Goal: Transaction & Acquisition: Purchase product/service

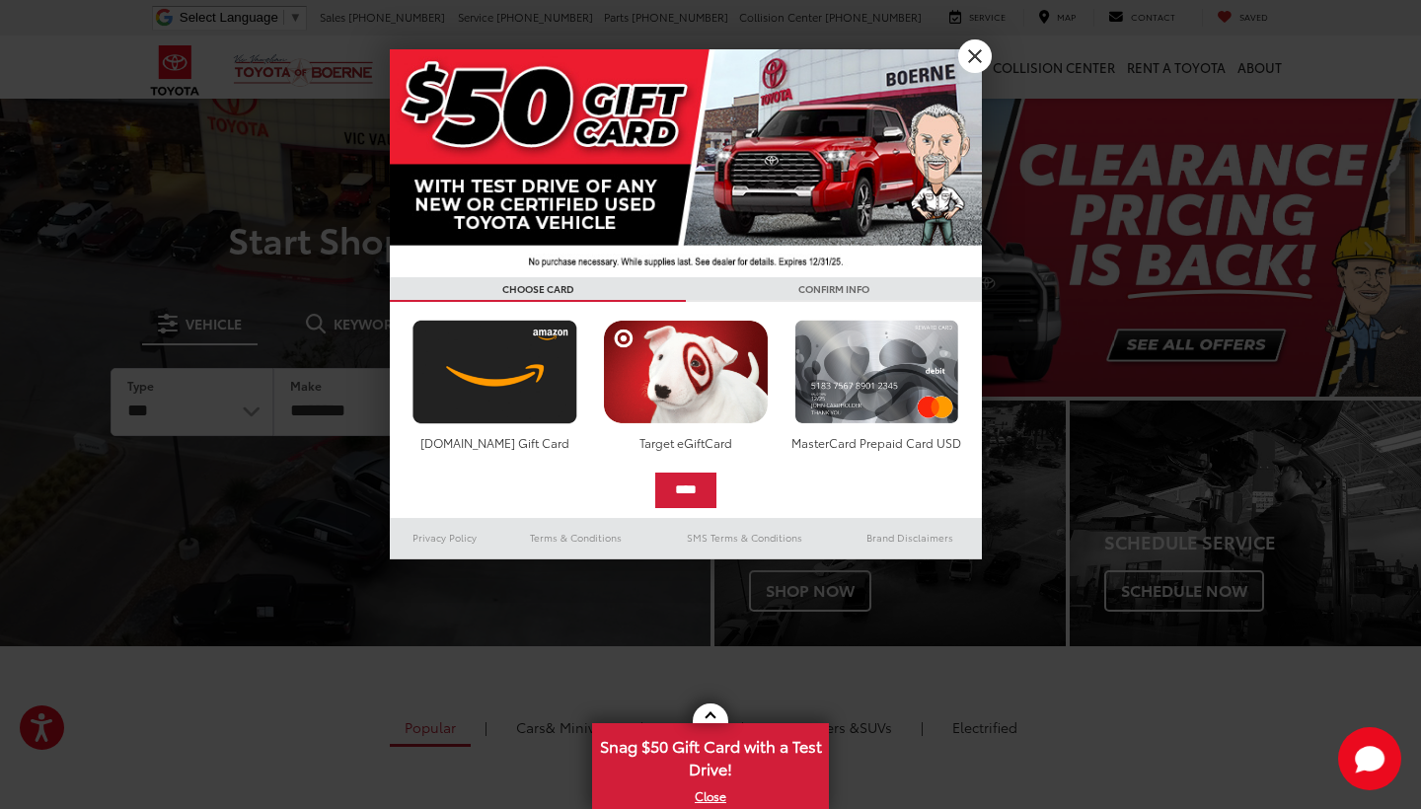
click at [972, 52] on link "X" at bounding box center [975, 56] width 34 height 34
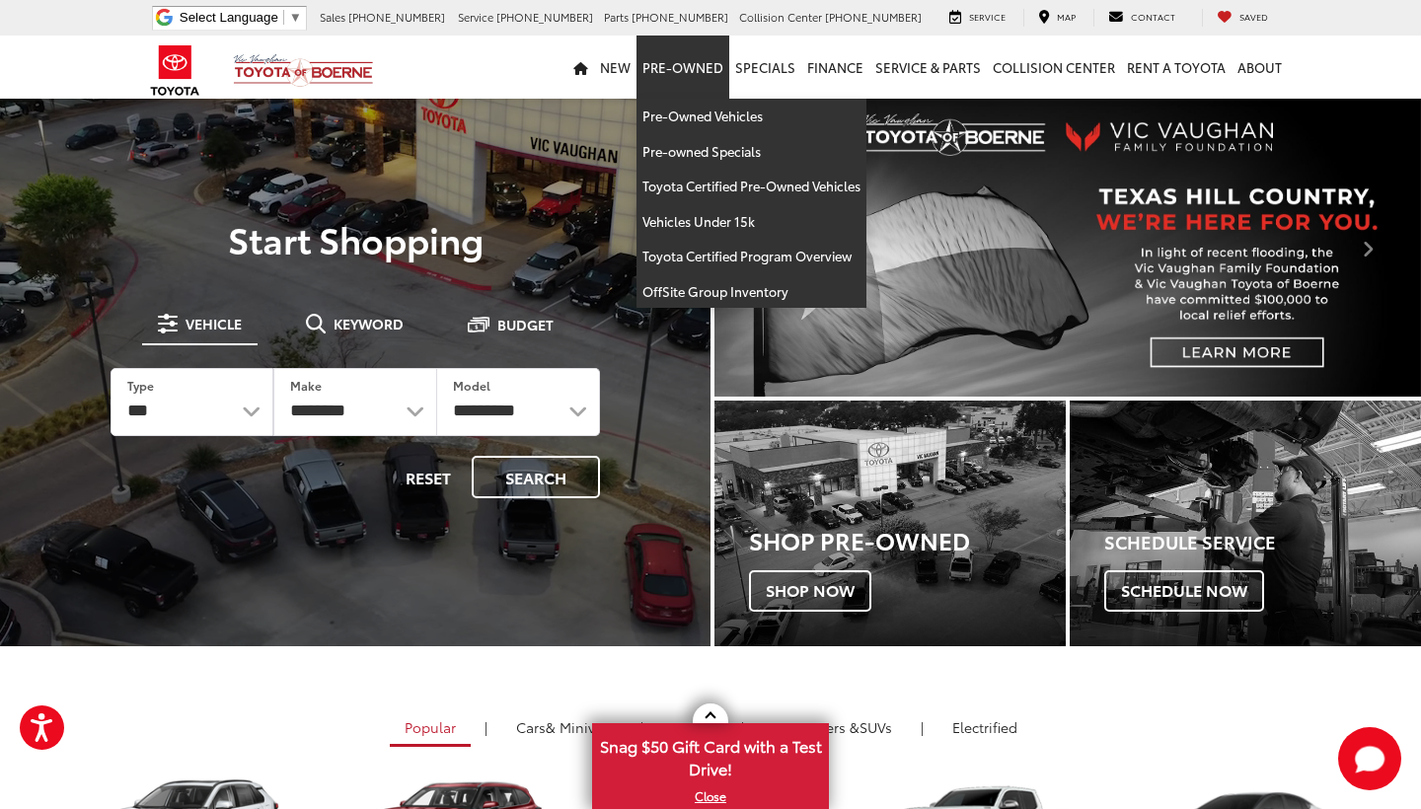
click at [686, 76] on link "Pre-Owned" at bounding box center [682, 67] width 93 height 63
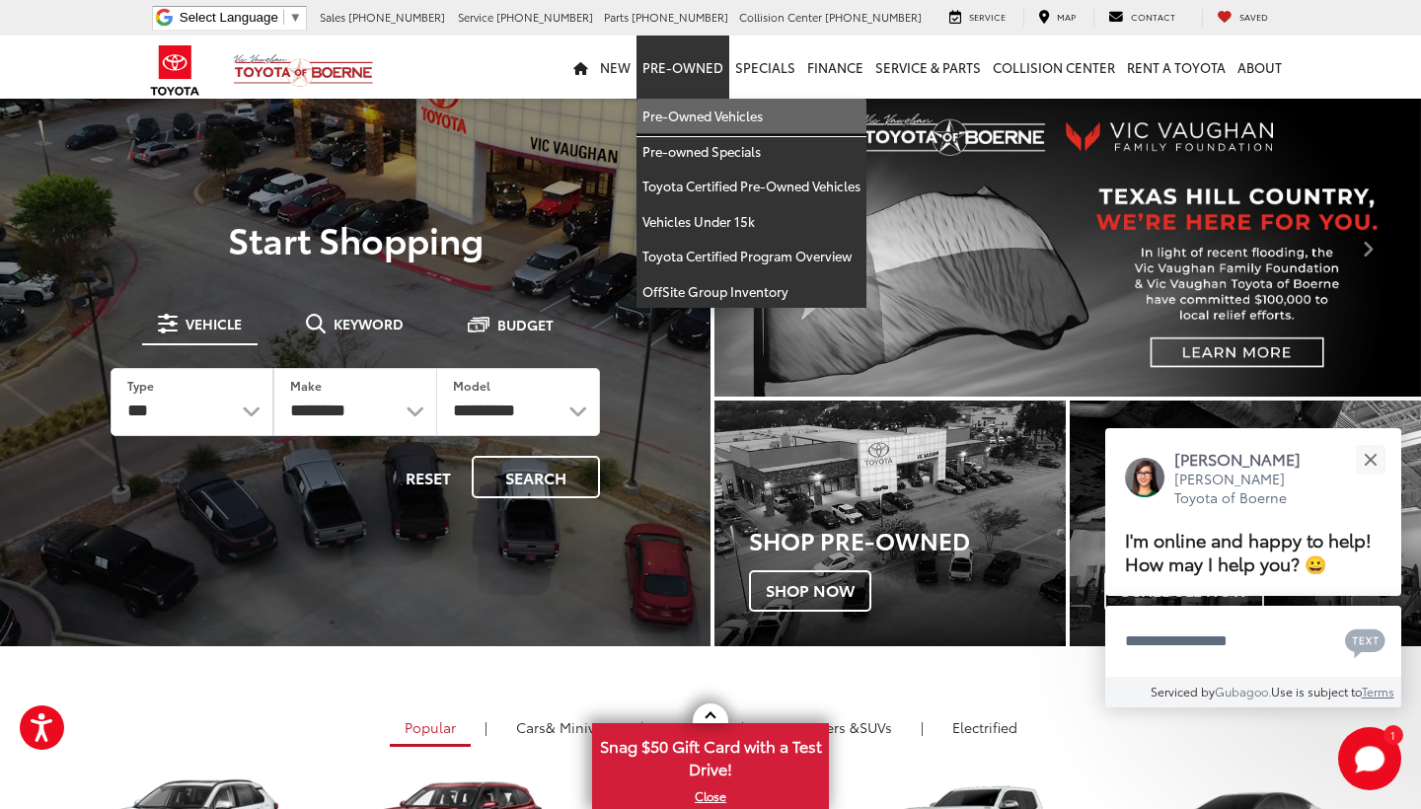
click at [692, 122] on link "Pre-Owned Vehicles" at bounding box center [751, 117] width 230 height 36
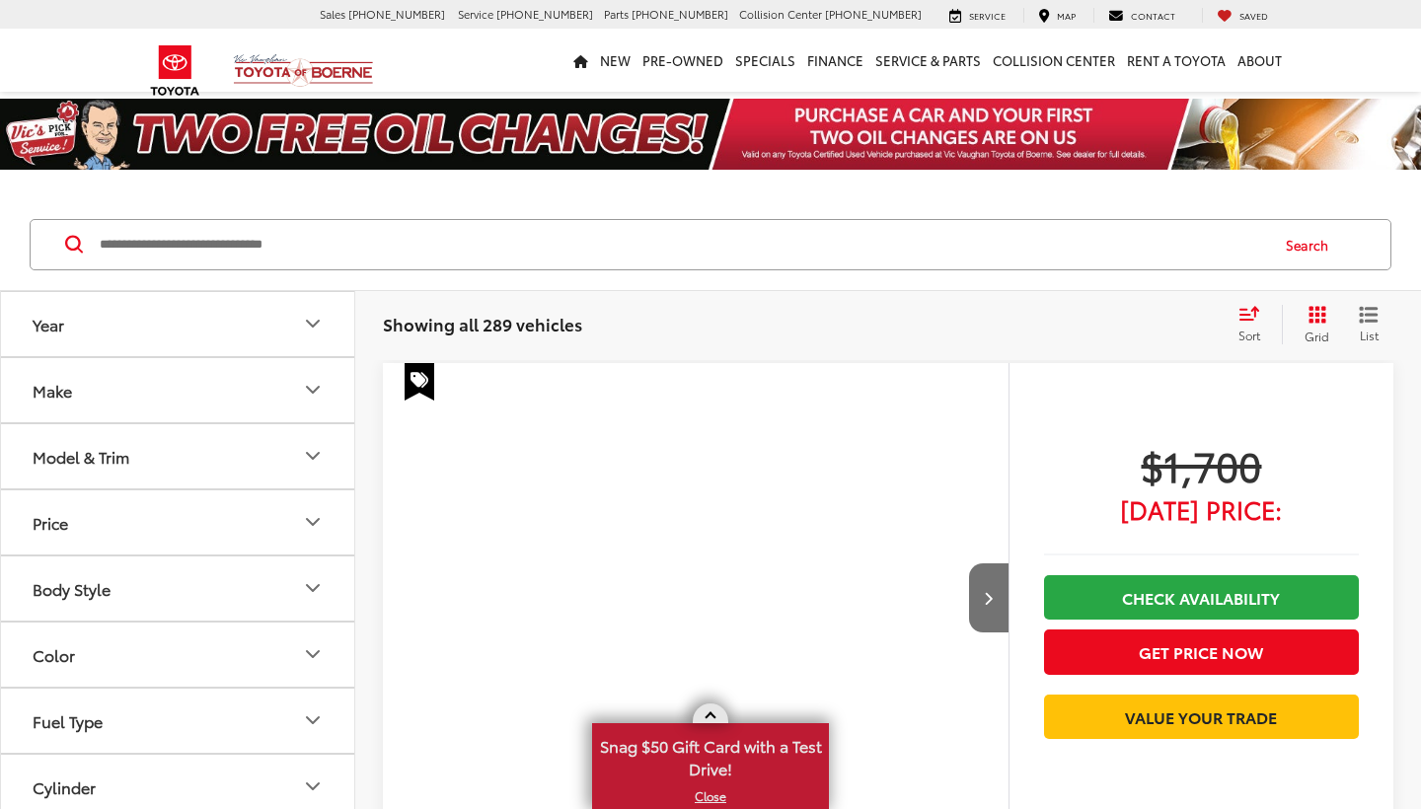
scroll to position [198, 0]
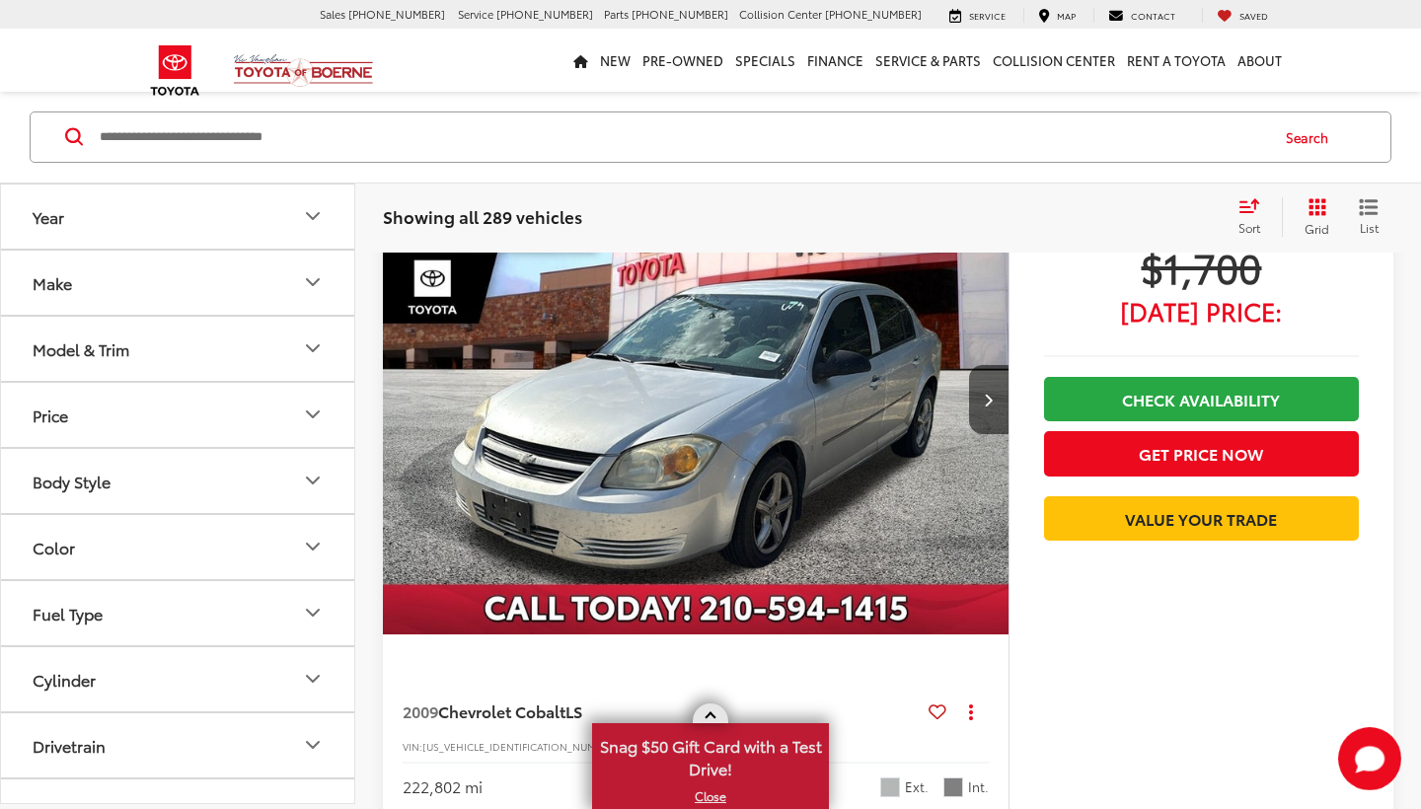
click at [714, 792] on link "X" at bounding box center [710, 796] width 233 height 22
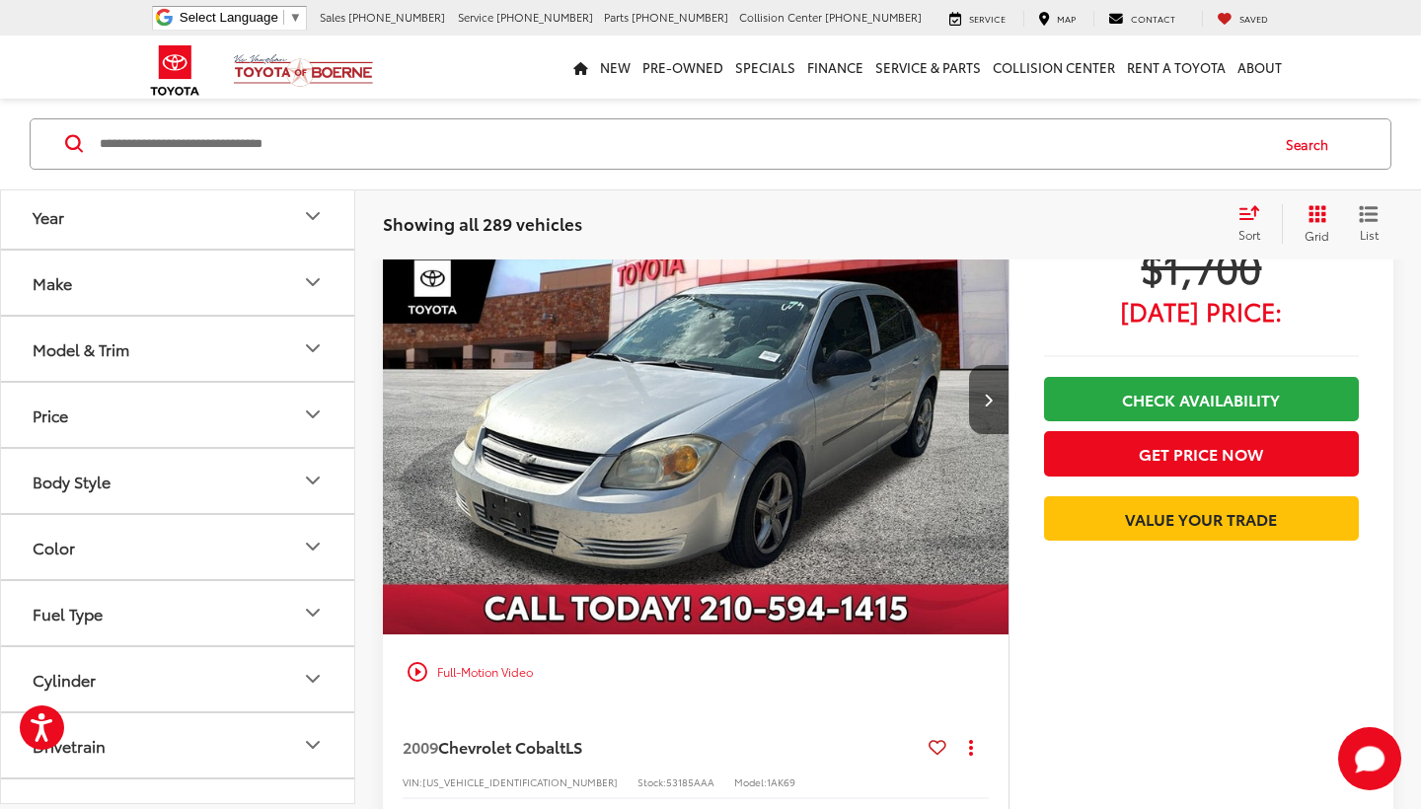
scroll to position [0, 0]
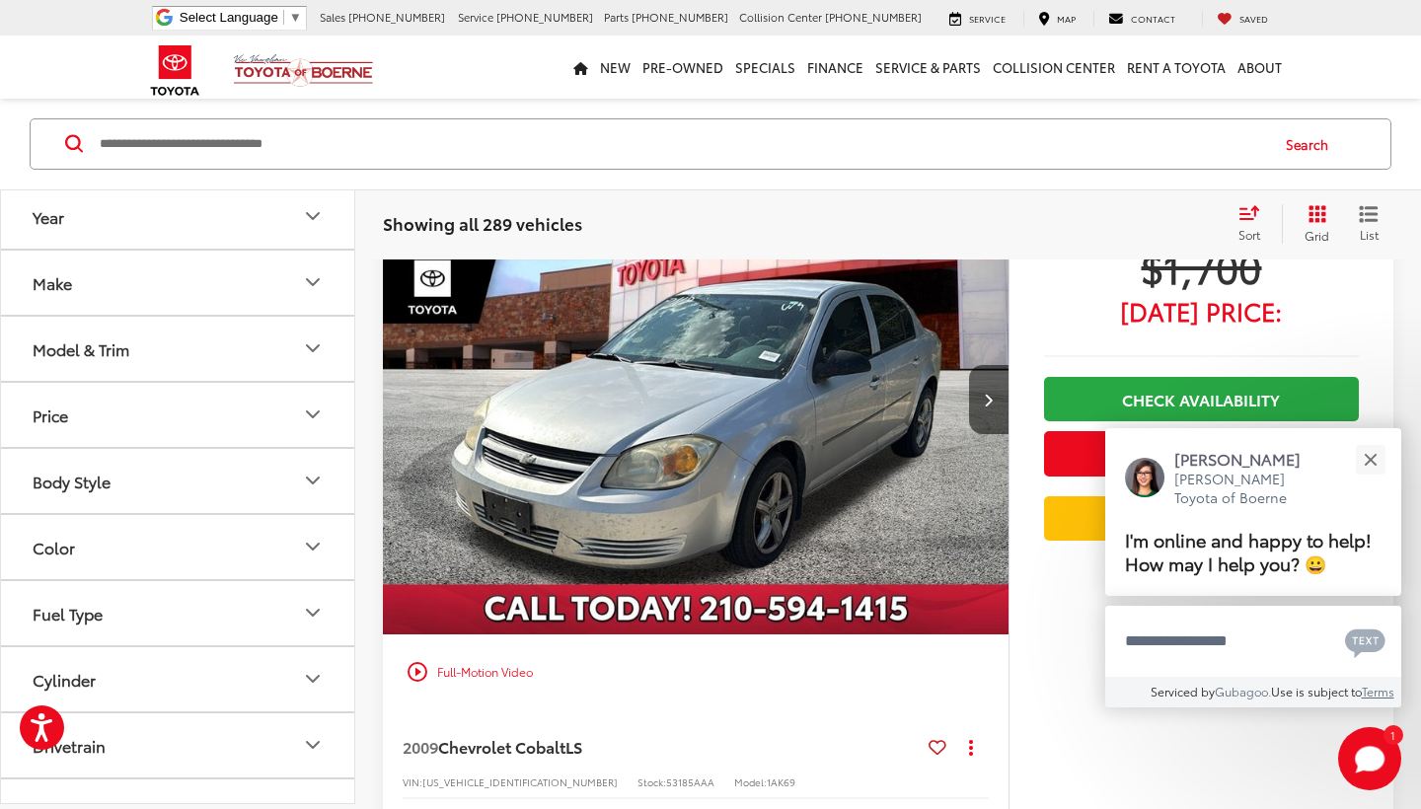
click at [311, 286] on icon "Make" at bounding box center [313, 282] width 24 height 24
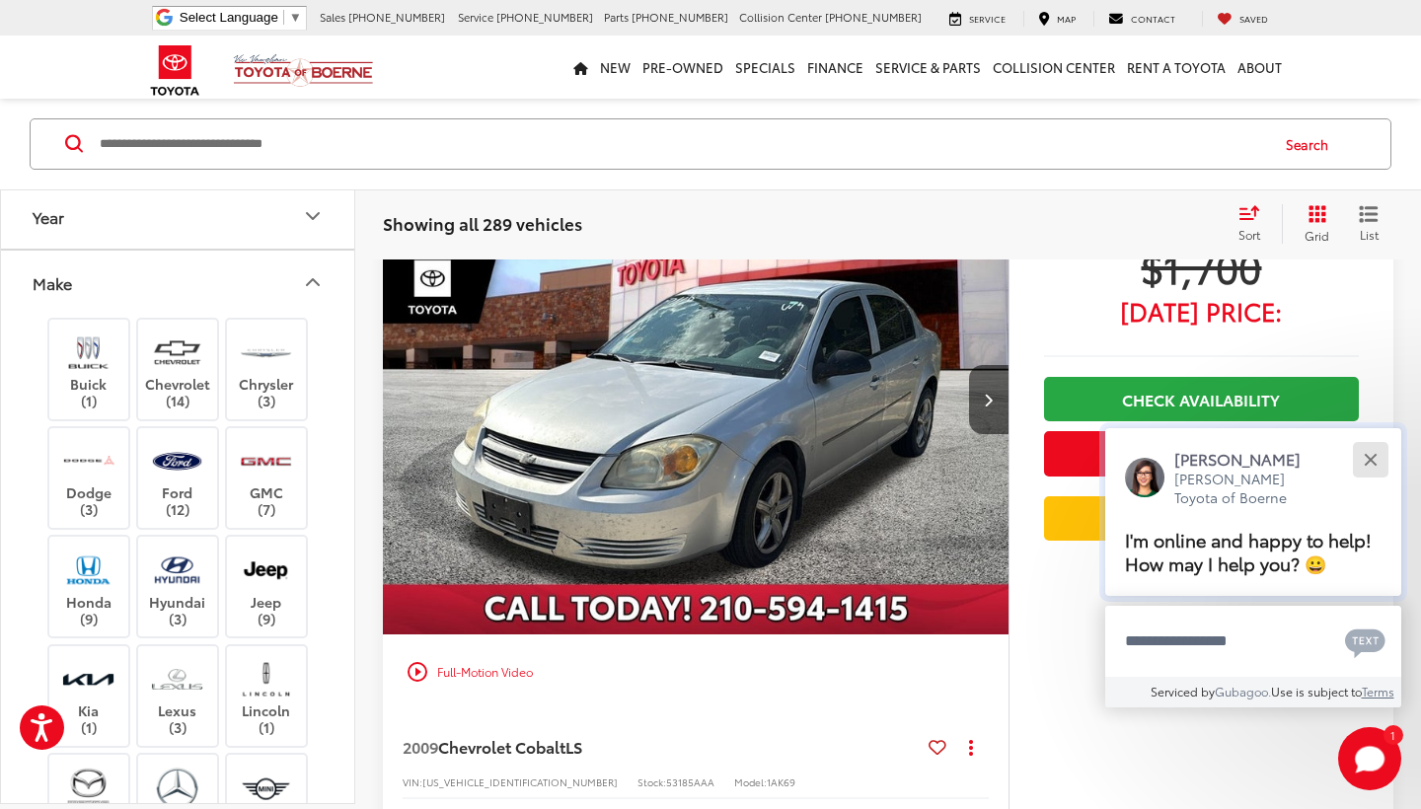
click at [1365, 438] on button "Close" at bounding box center [1370, 459] width 42 height 42
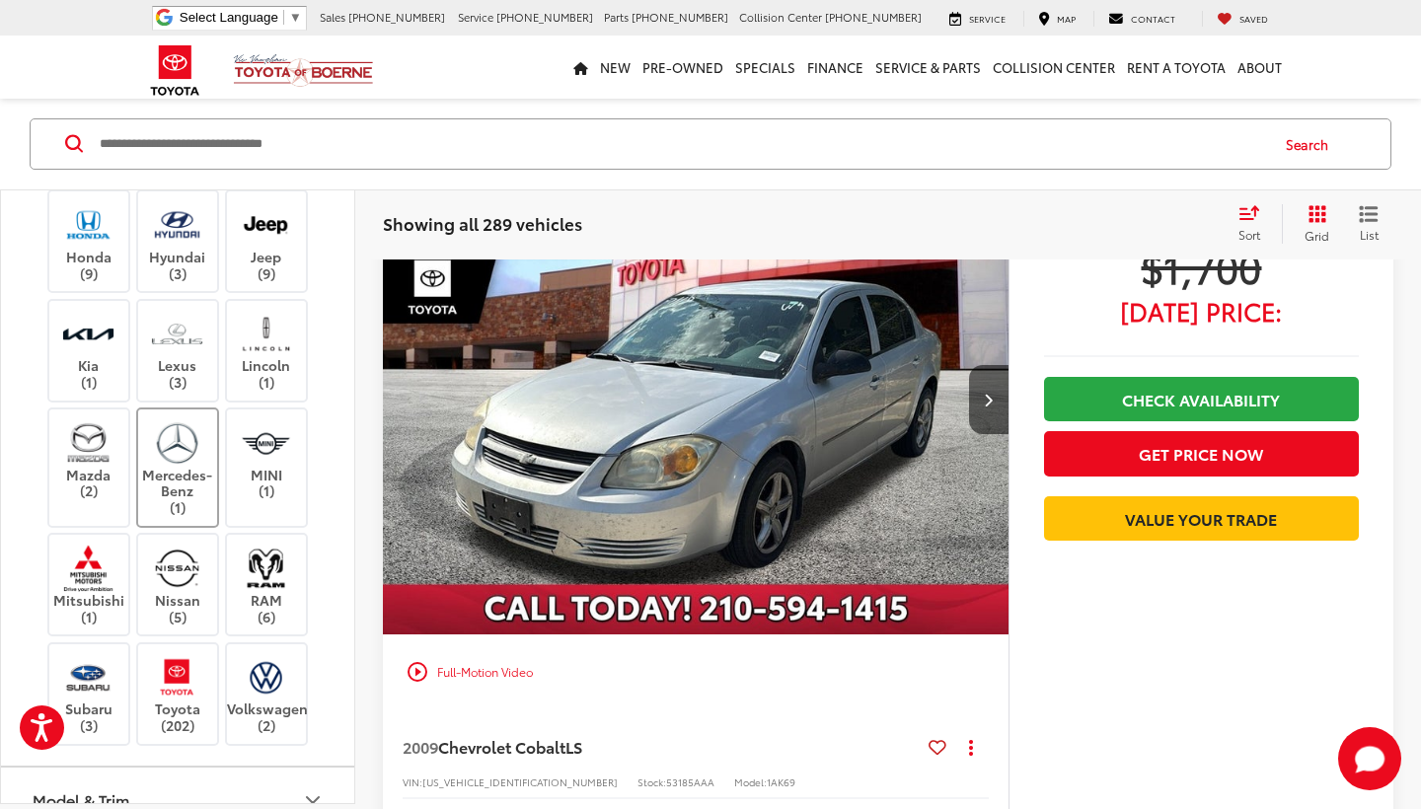
scroll to position [348, 0]
click at [188, 348] on label "Lexus (3)" at bounding box center [178, 347] width 80 height 80
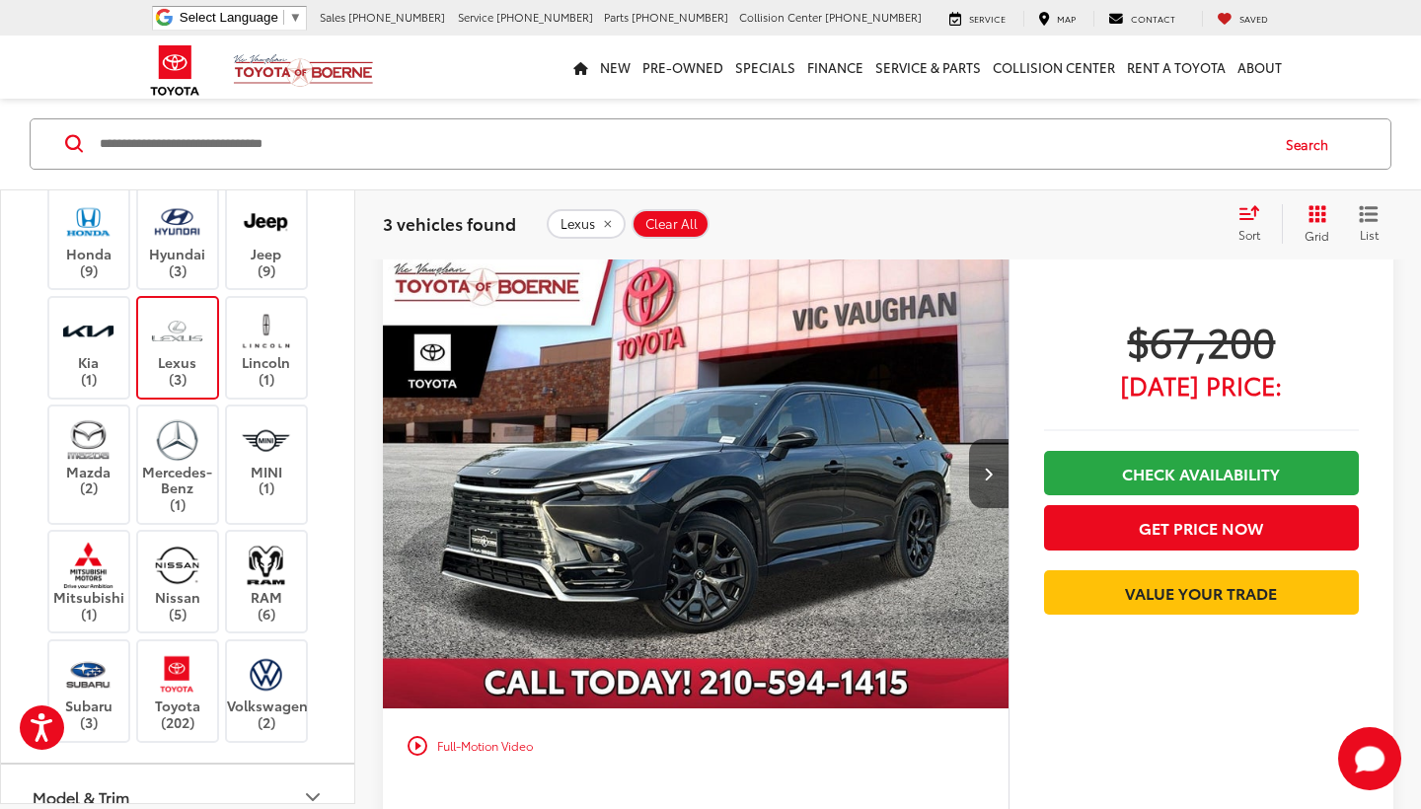
scroll to position [1808, 0]
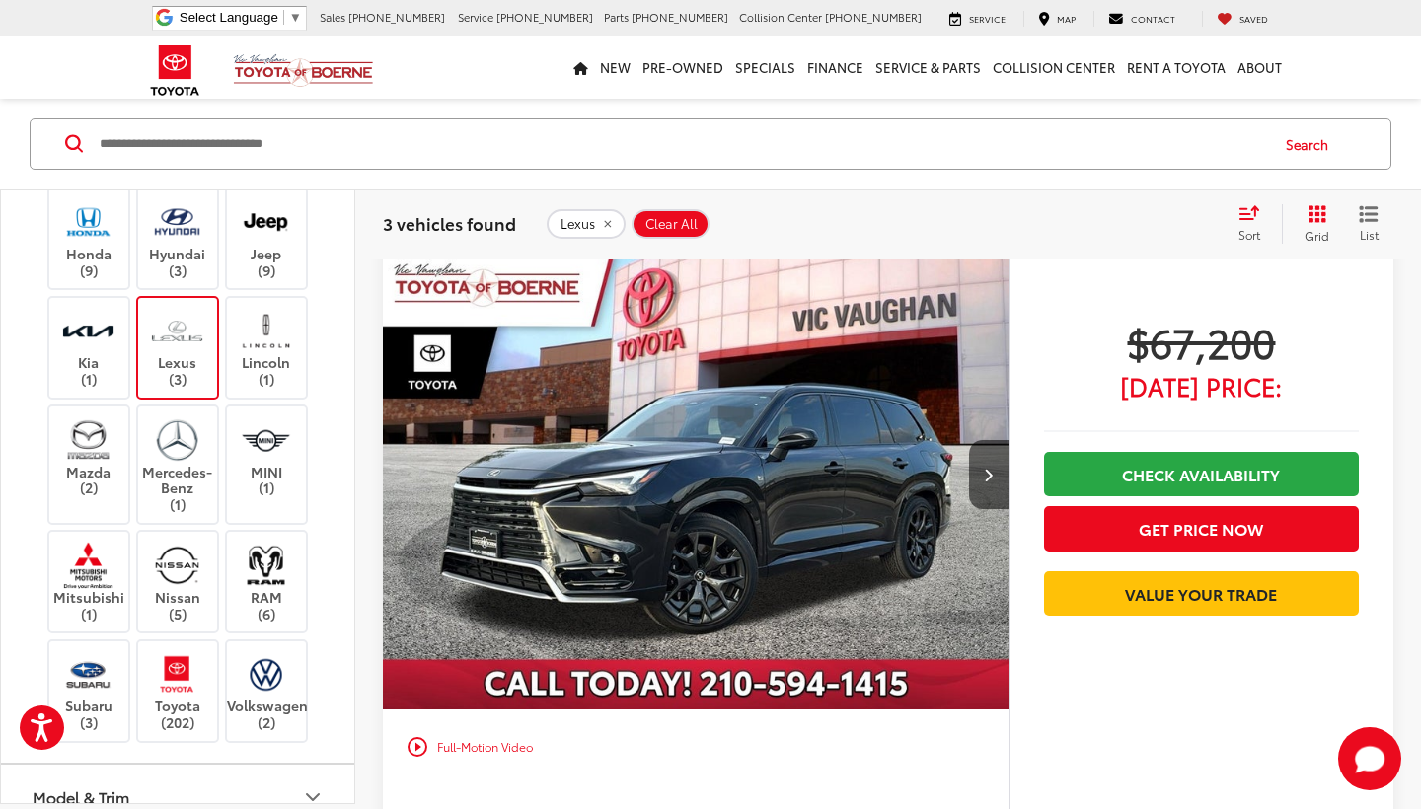
click at [183, 330] on img at bounding box center [177, 330] width 54 height 46
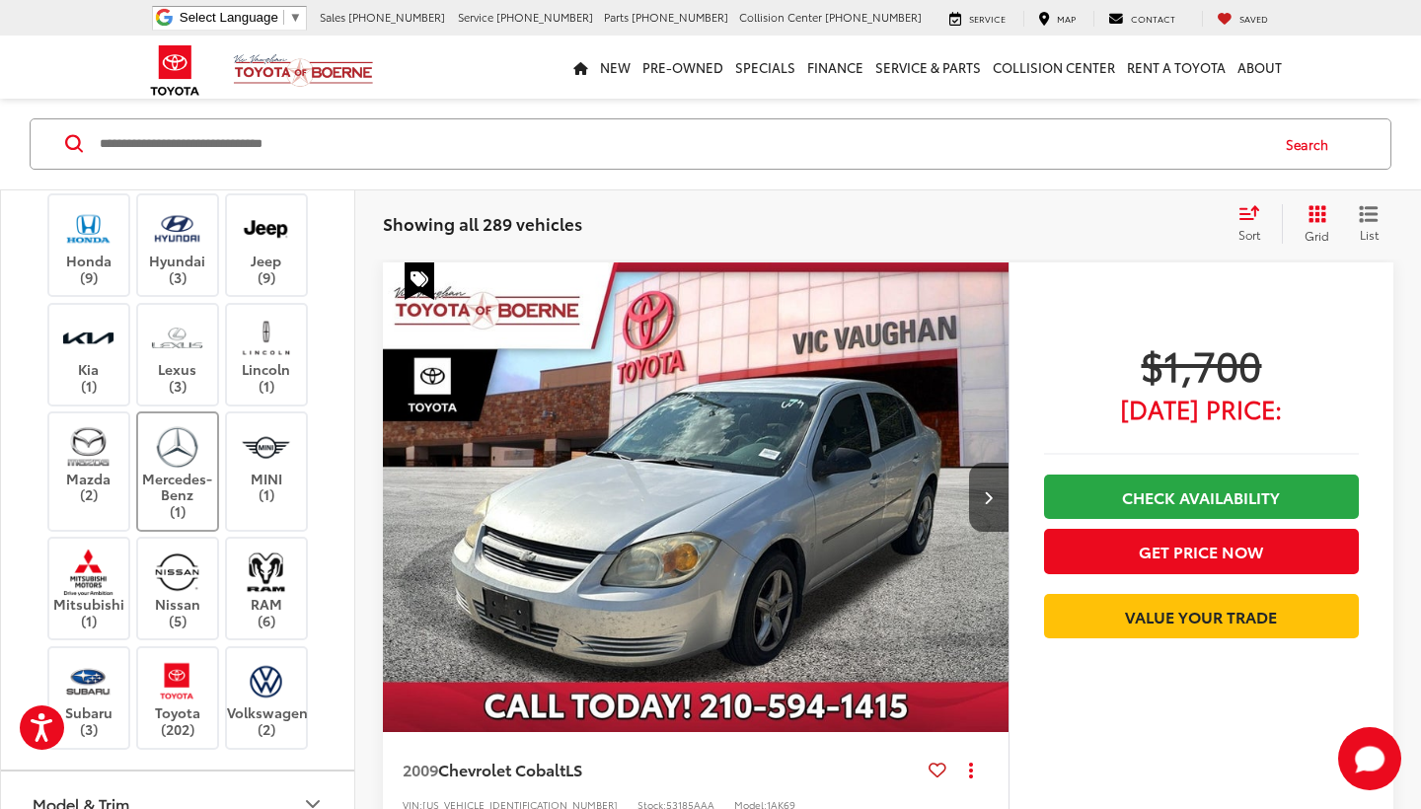
click at [180, 450] on img at bounding box center [177, 446] width 54 height 46
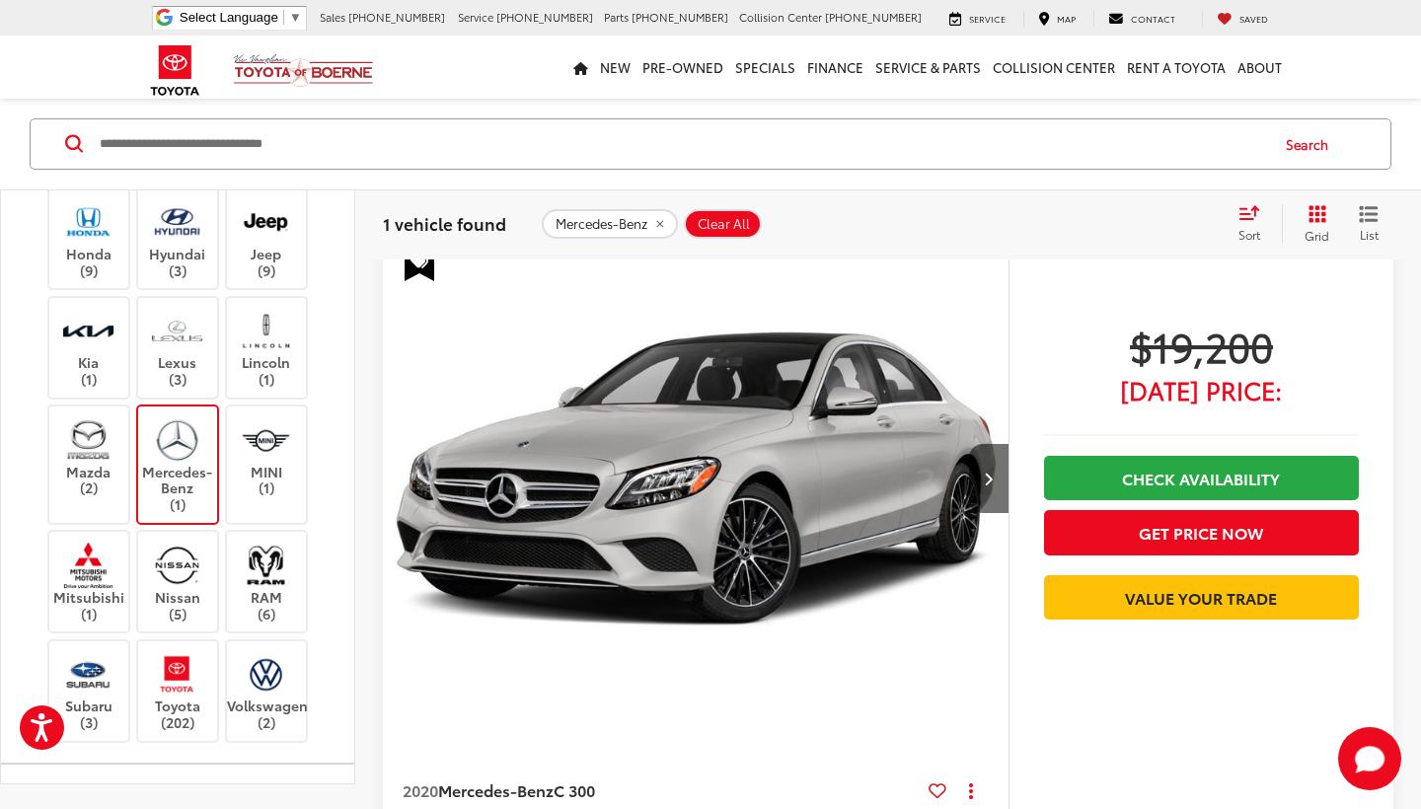
scroll to position [34, 0]
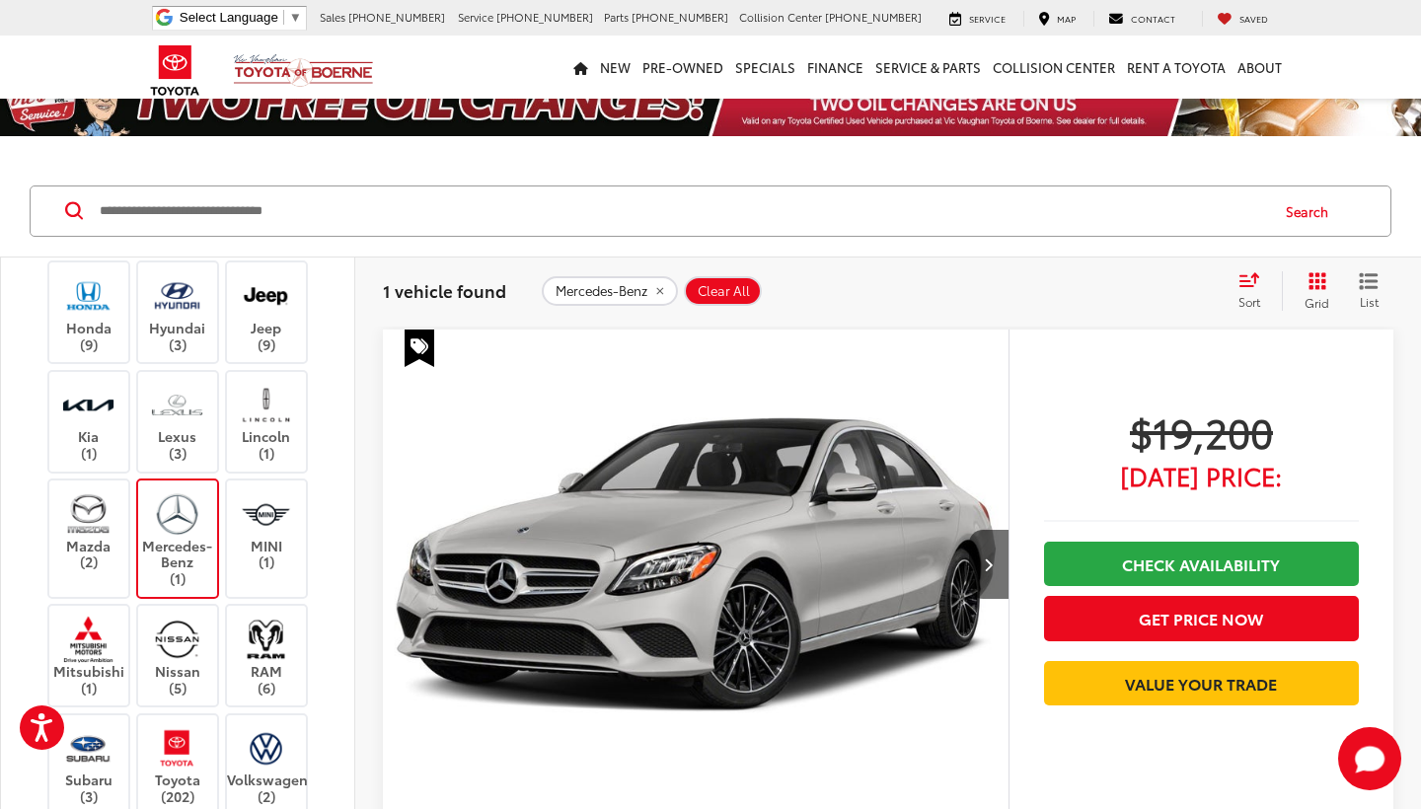
click at [171, 544] on label "Mercedes-Benz (1)" at bounding box center [178, 538] width 80 height 97
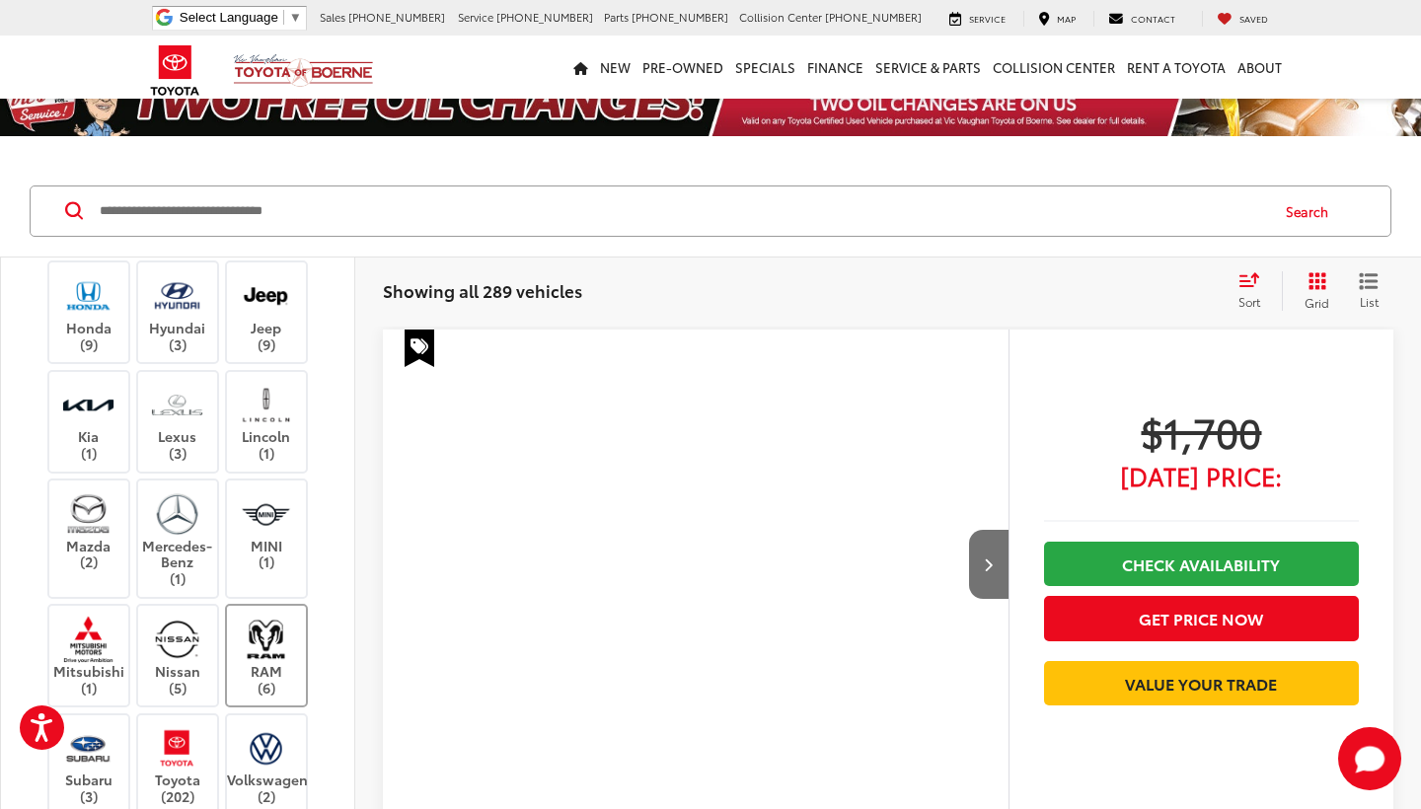
scroll to position [581, 0]
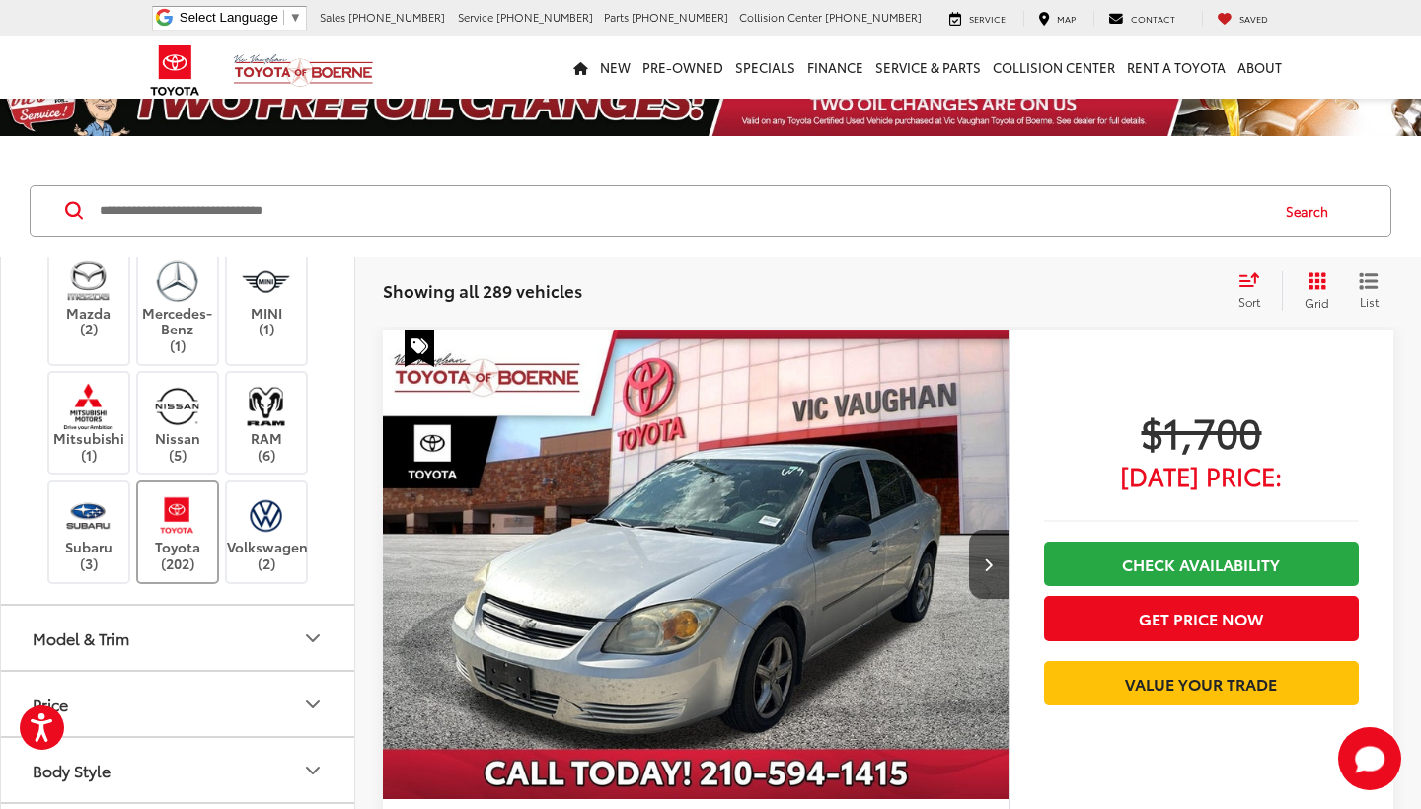
click at [183, 525] on img at bounding box center [177, 515] width 54 height 46
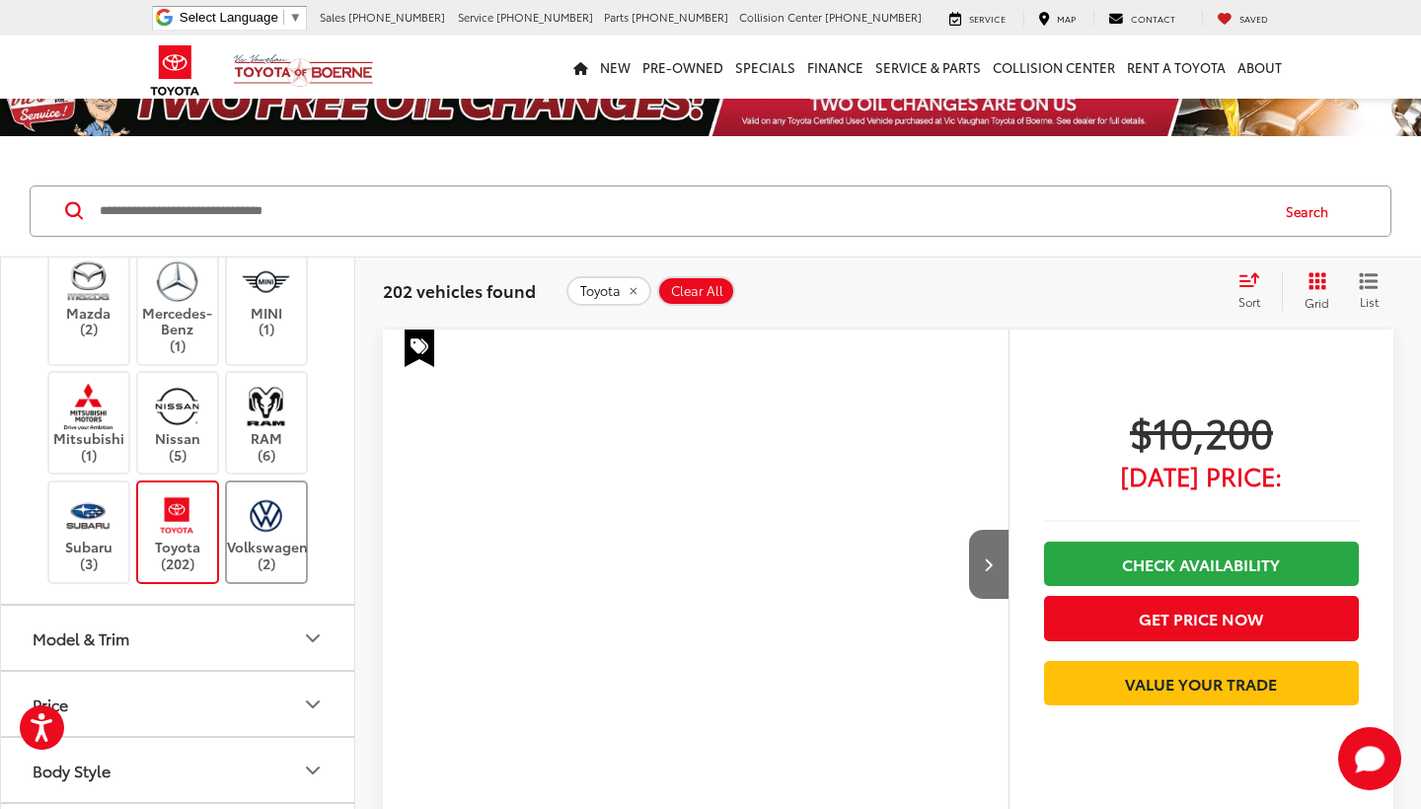
scroll to position [131, 0]
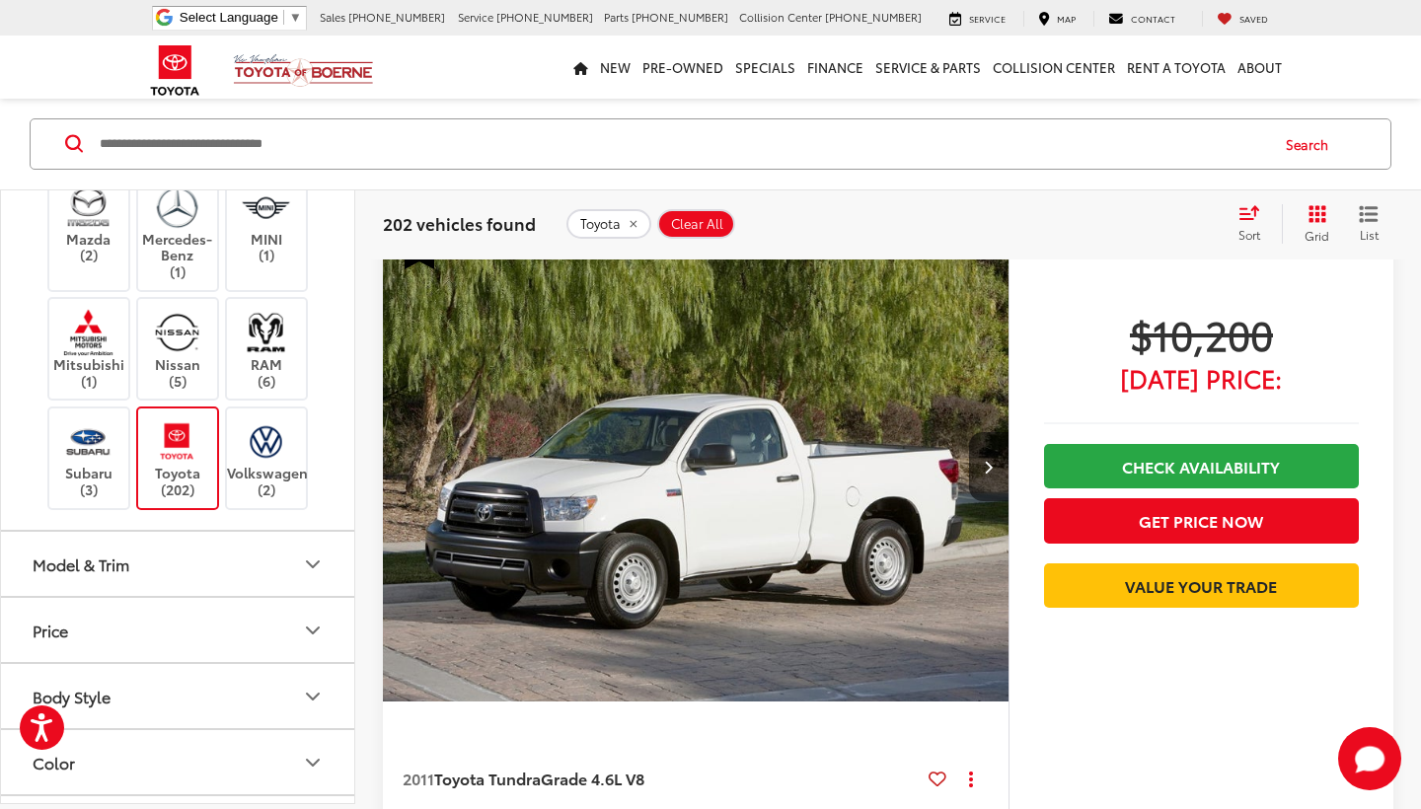
click at [306, 552] on icon "Model & Trim" at bounding box center [313, 564] width 24 height 24
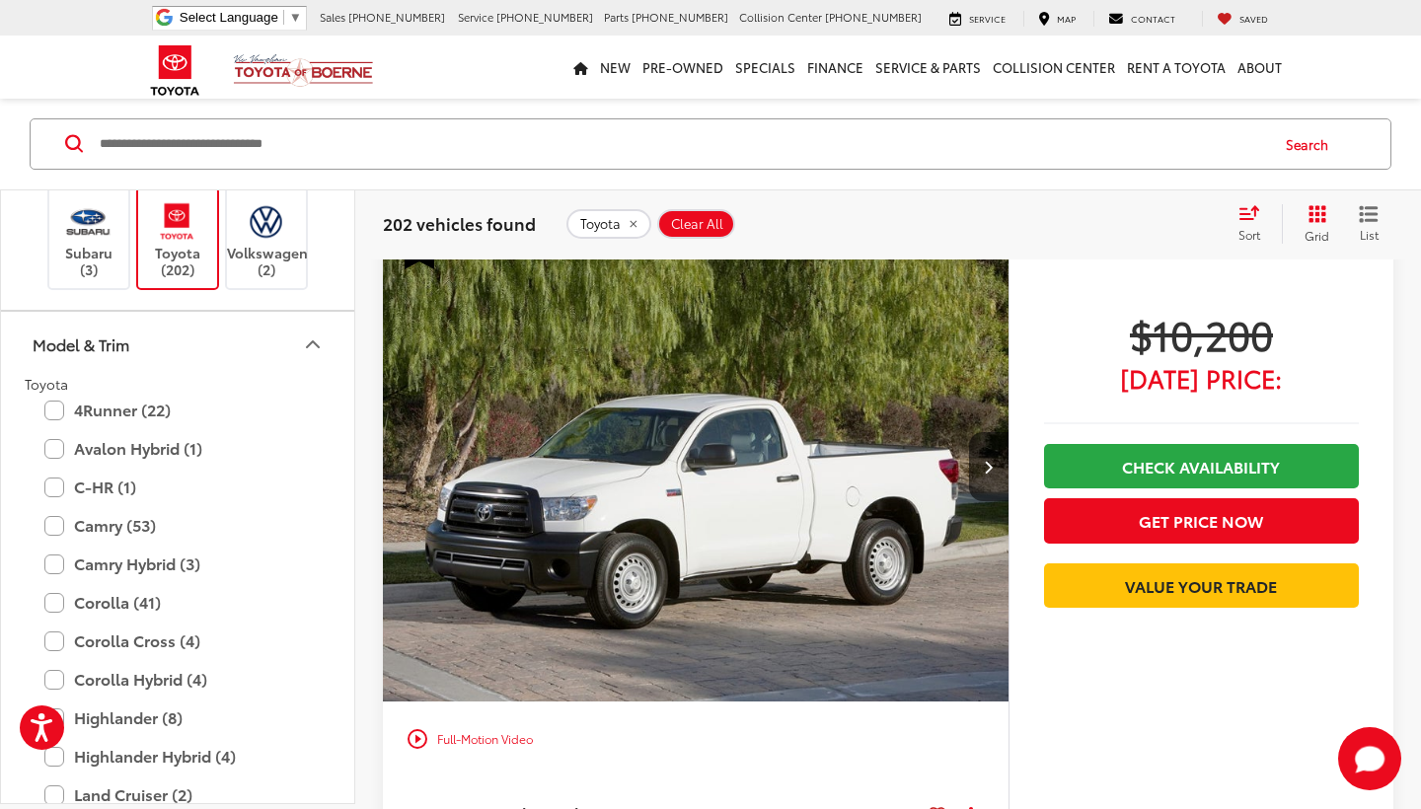
scroll to position [832, 0]
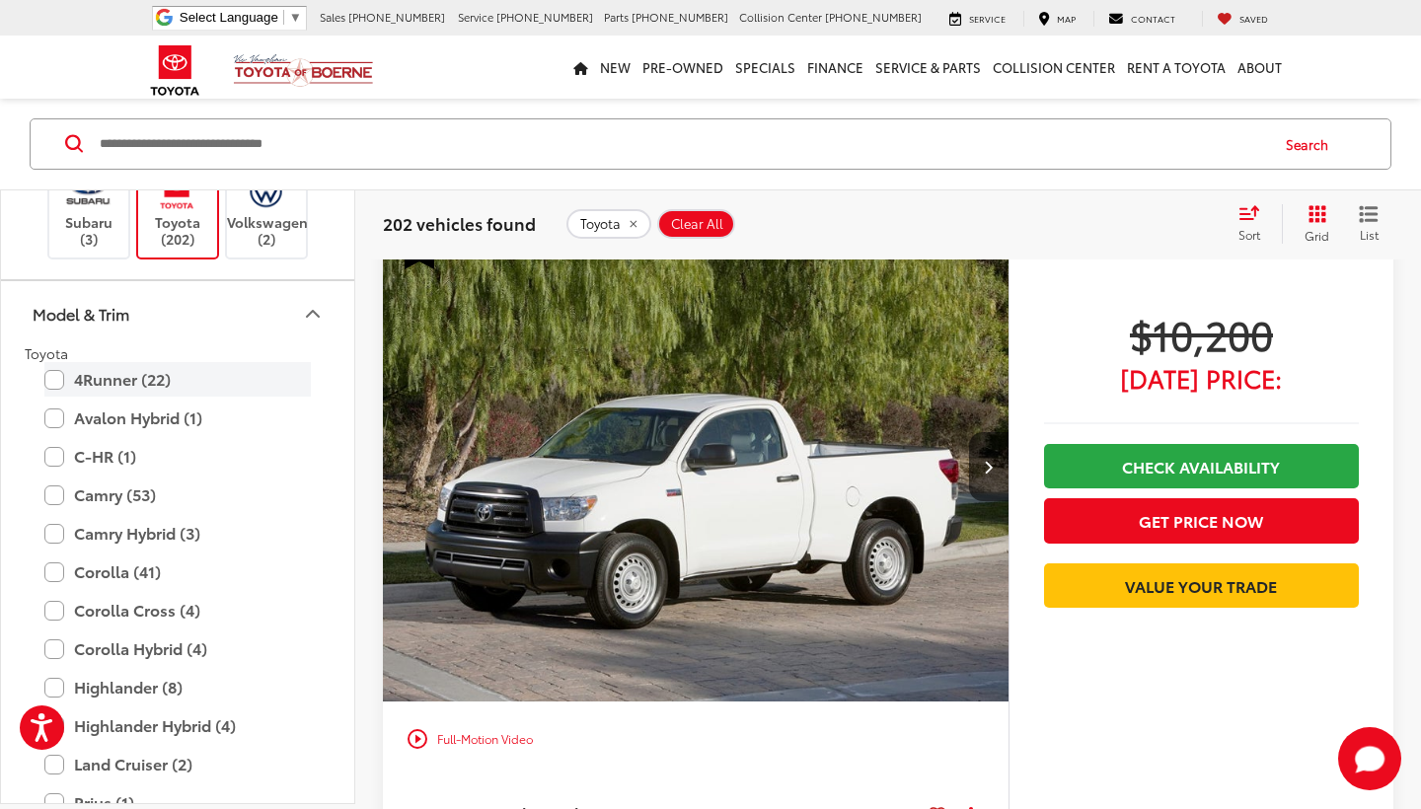
click at [55, 368] on label "4Runner (22)" at bounding box center [177, 379] width 266 height 35
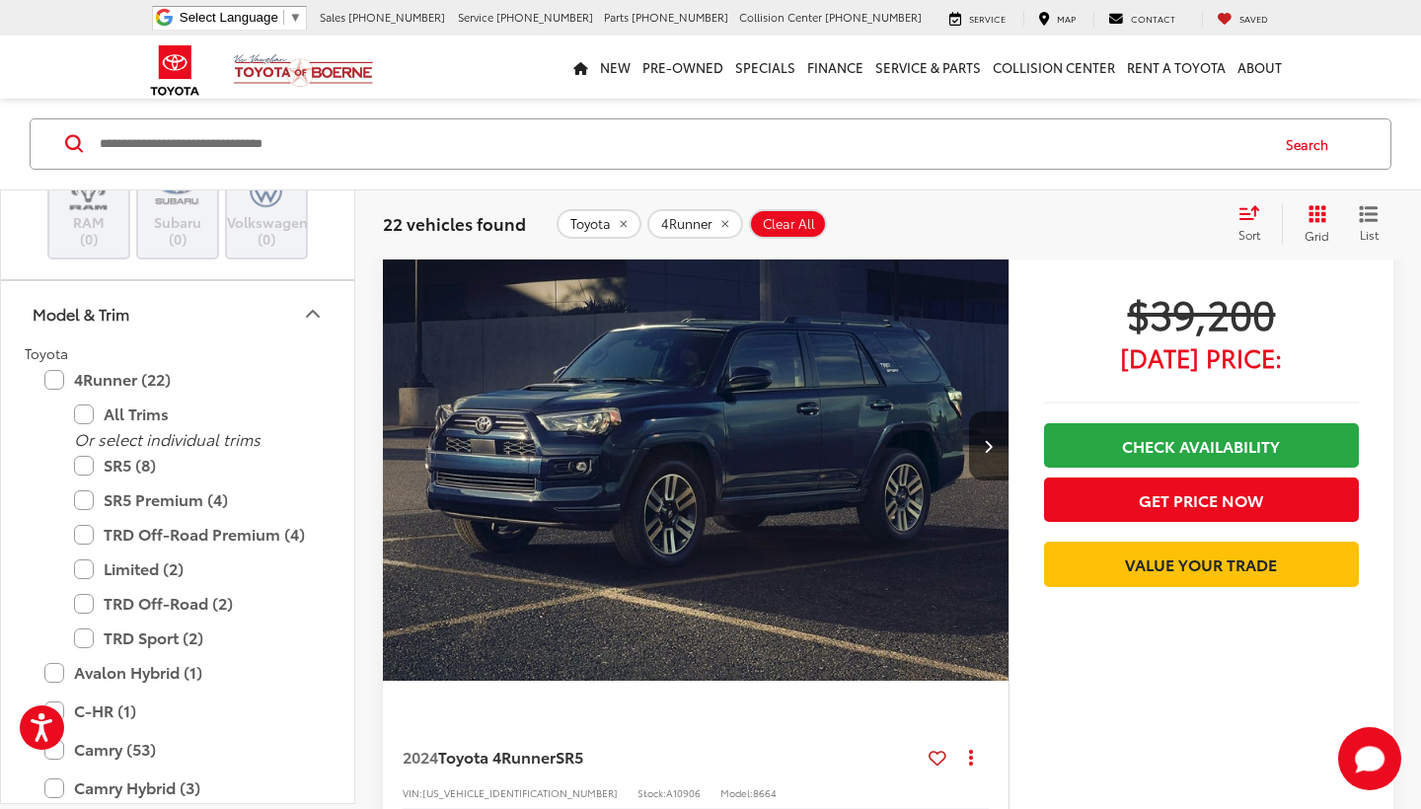
scroll to position [4419, 0]
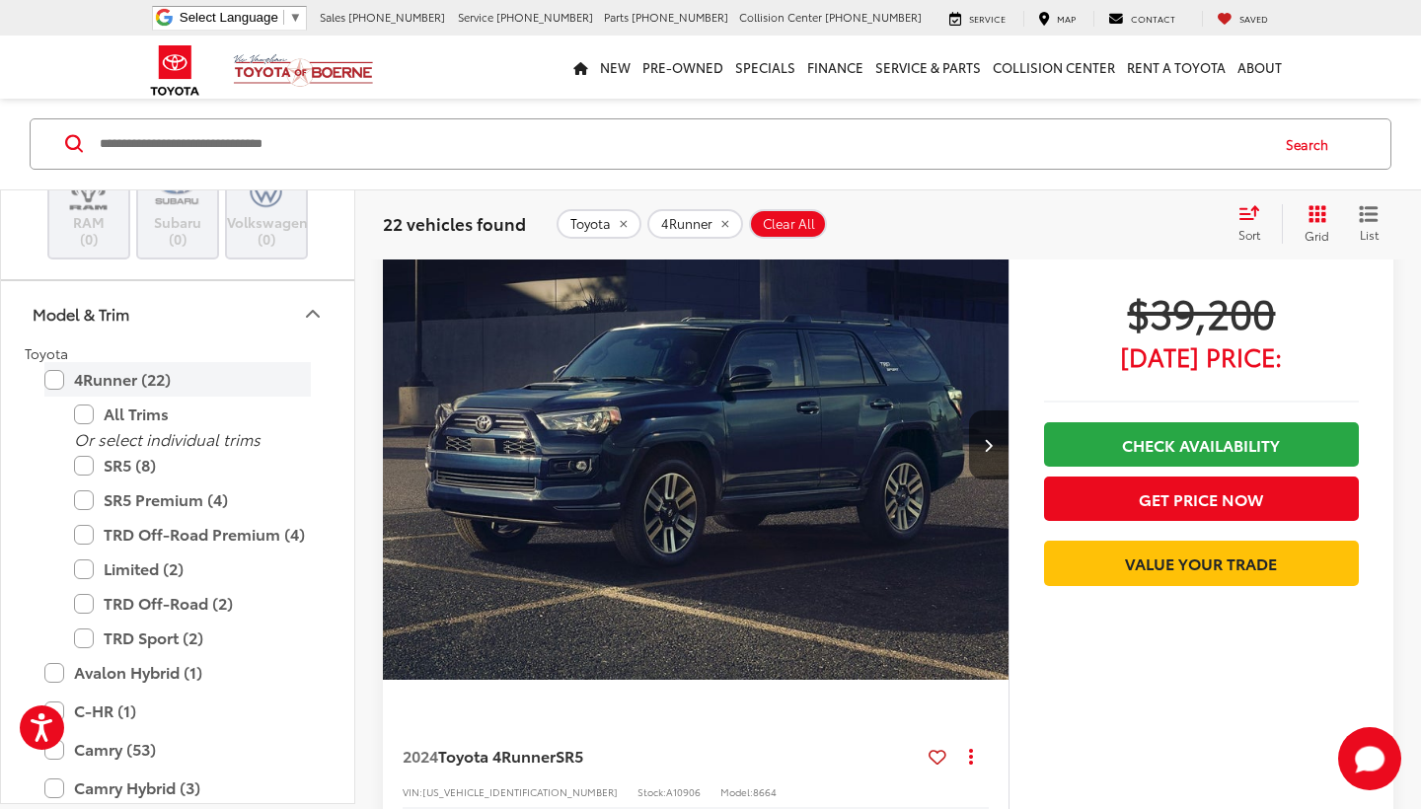
click at [52, 368] on label "4Runner (22)" at bounding box center [177, 379] width 266 height 35
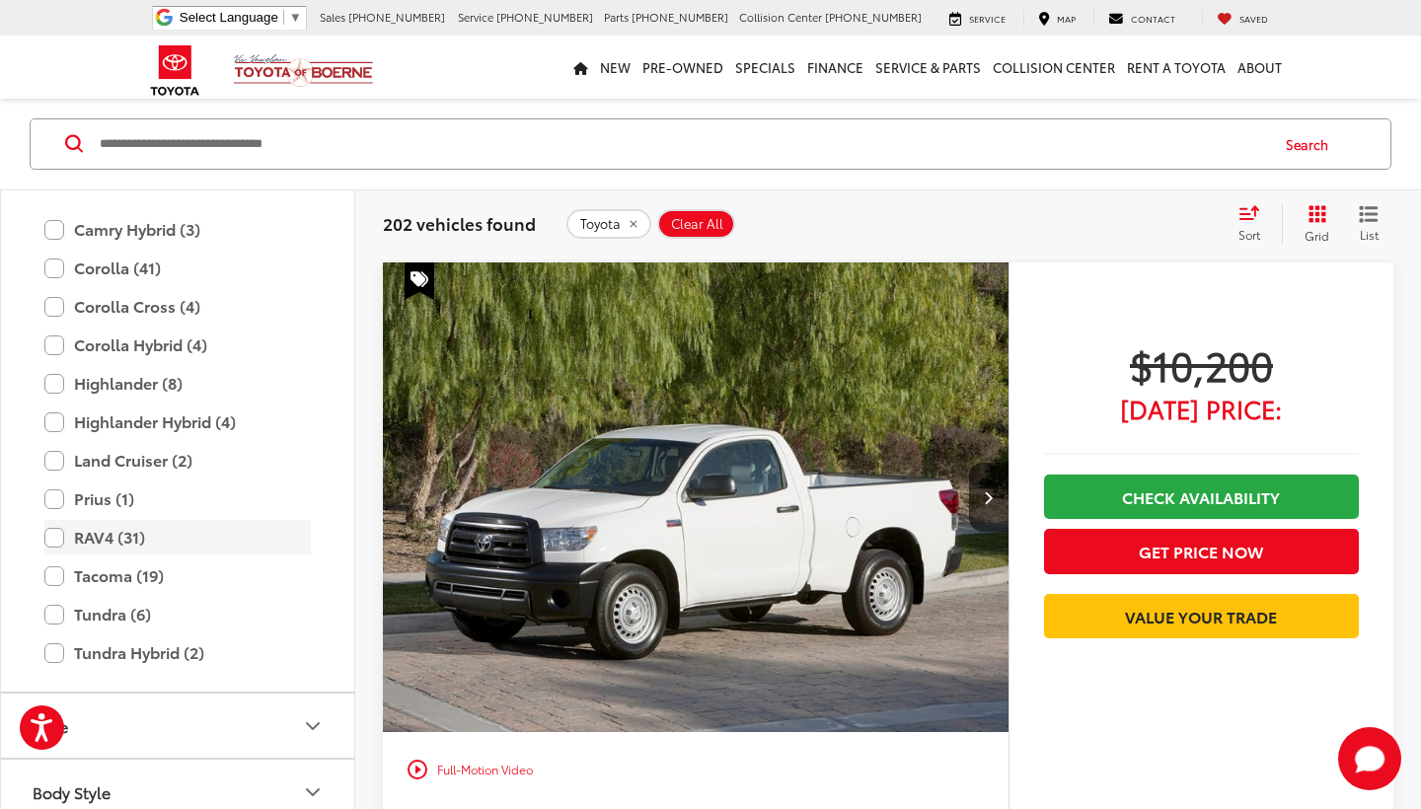
scroll to position [1159, 0]
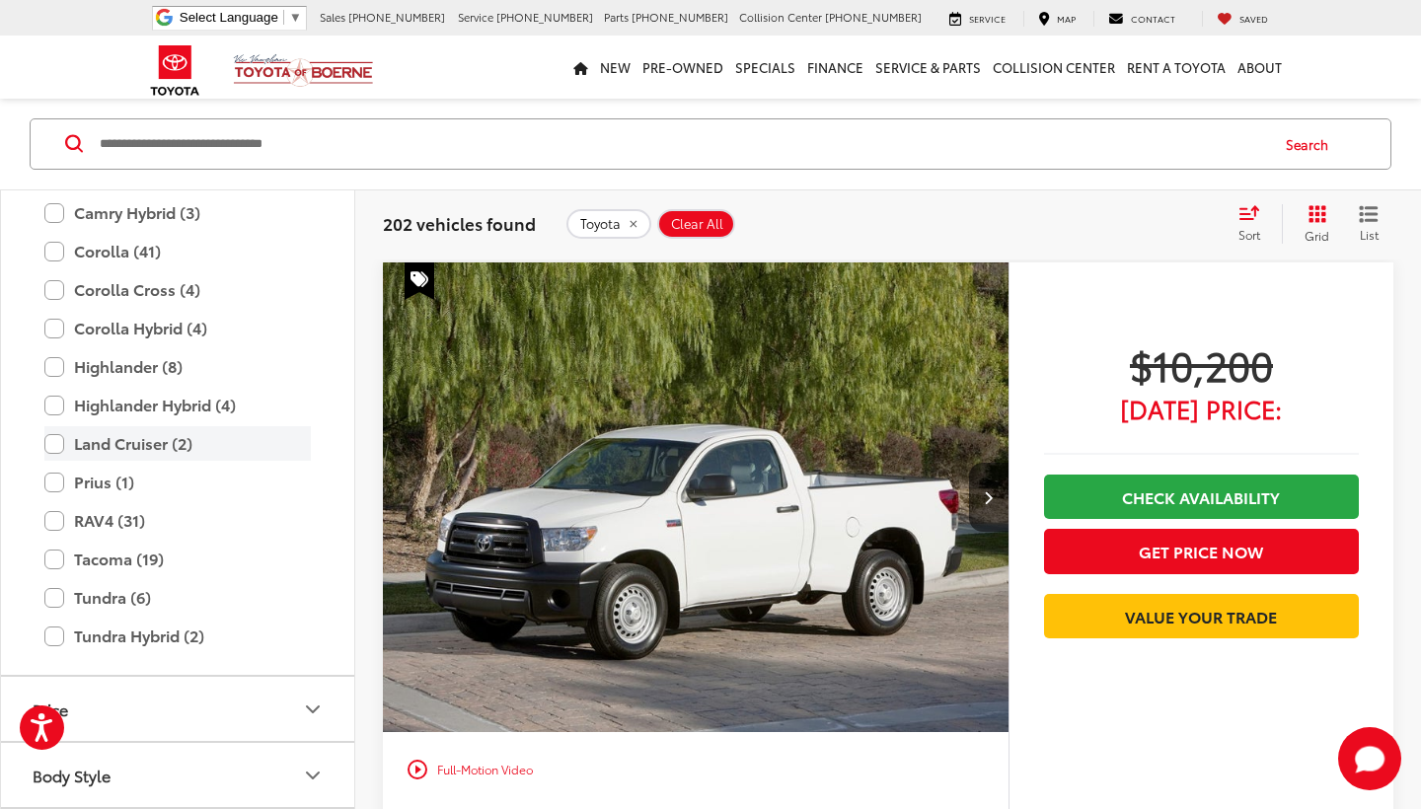
click at [52, 435] on label "Land Cruiser (2)" at bounding box center [177, 443] width 266 height 35
